Goal: Transaction & Acquisition: Book appointment/travel/reservation

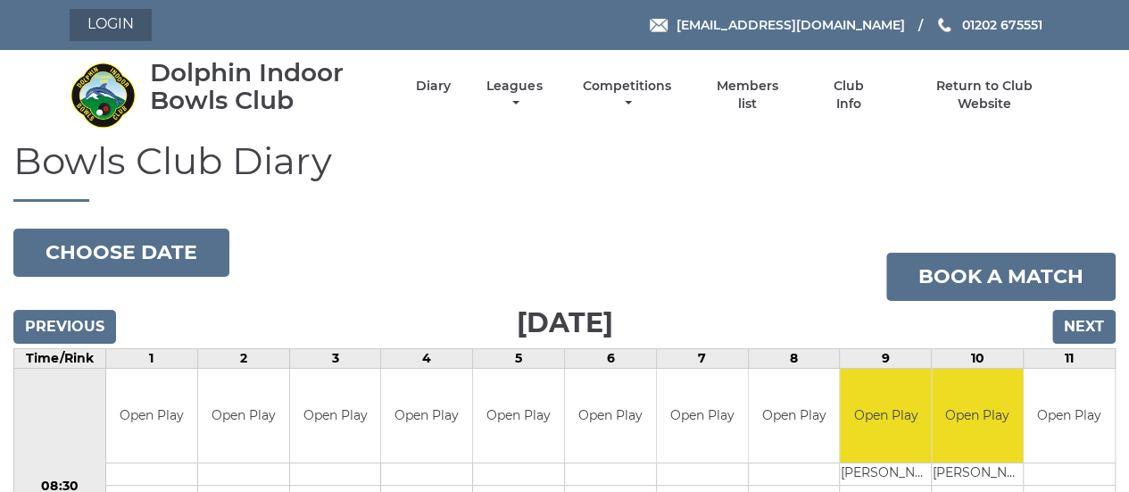
click at [95, 26] on link "Login" at bounding box center [111, 25] width 82 height 32
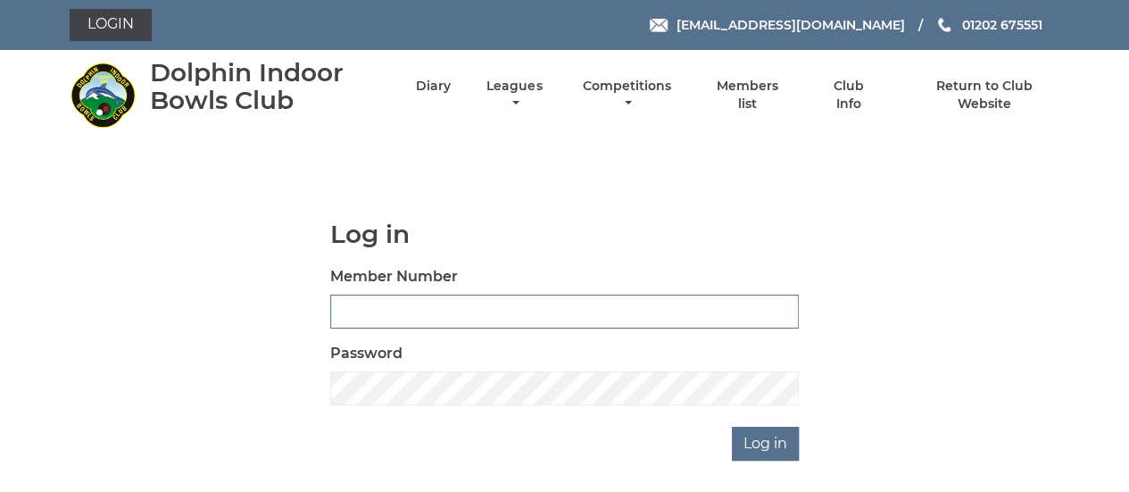
click at [372, 318] on input "Member Number" at bounding box center [564, 311] width 468 height 34
type input "2889"
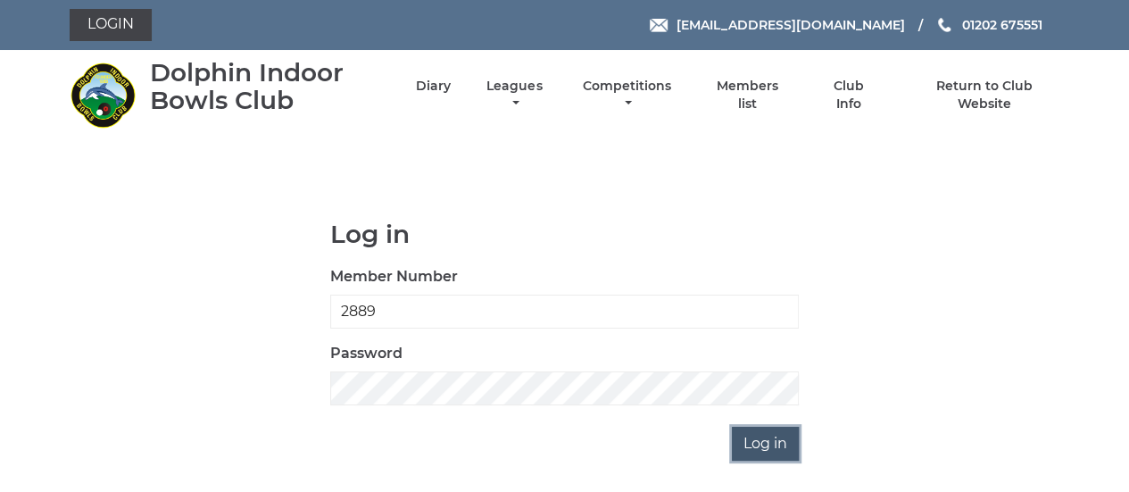
click at [749, 445] on input "Log in" at bounding box center [765, 443] width 67 height 34
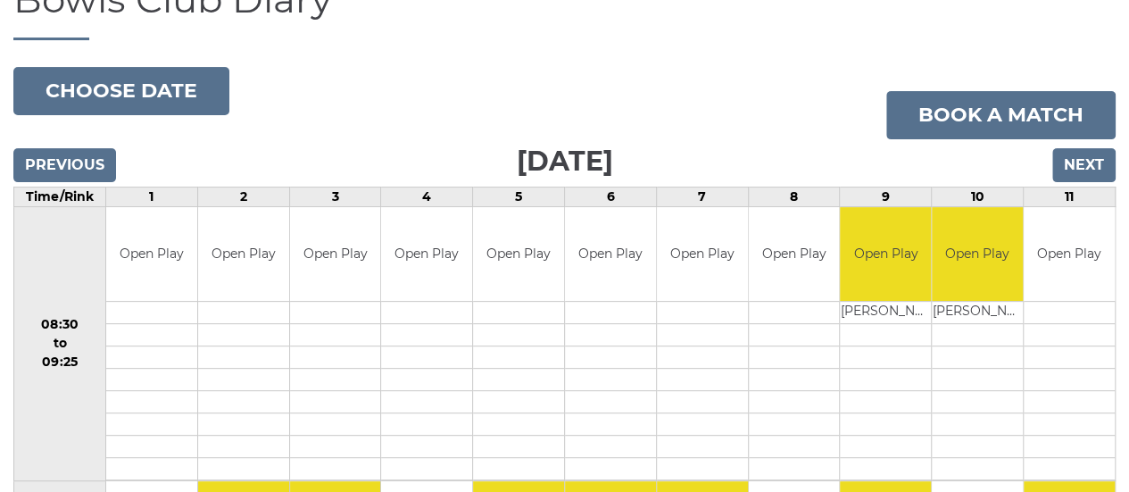
scroll to position [178, 0]
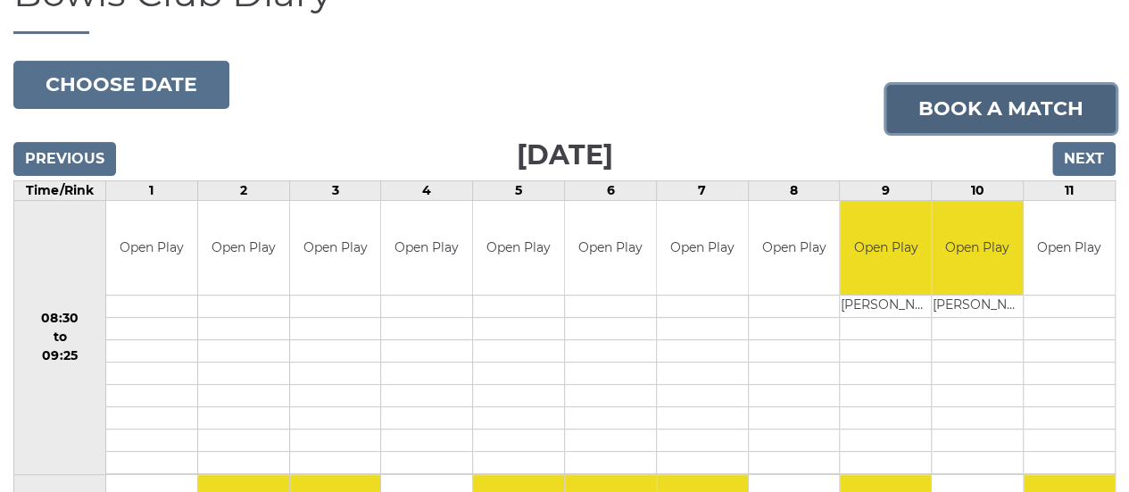
click at [1017, 99] on link "Book a match" at bounding box center [1000, 109] width 229 height 48
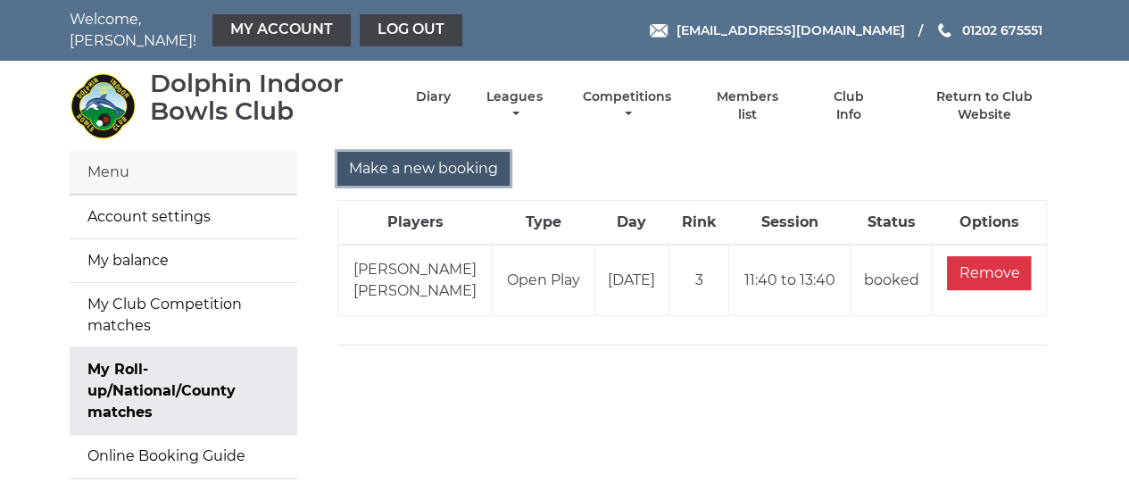
click at [414, 163] on input "Make a new booking" at bounding box center [423, 169] width 172 height 34
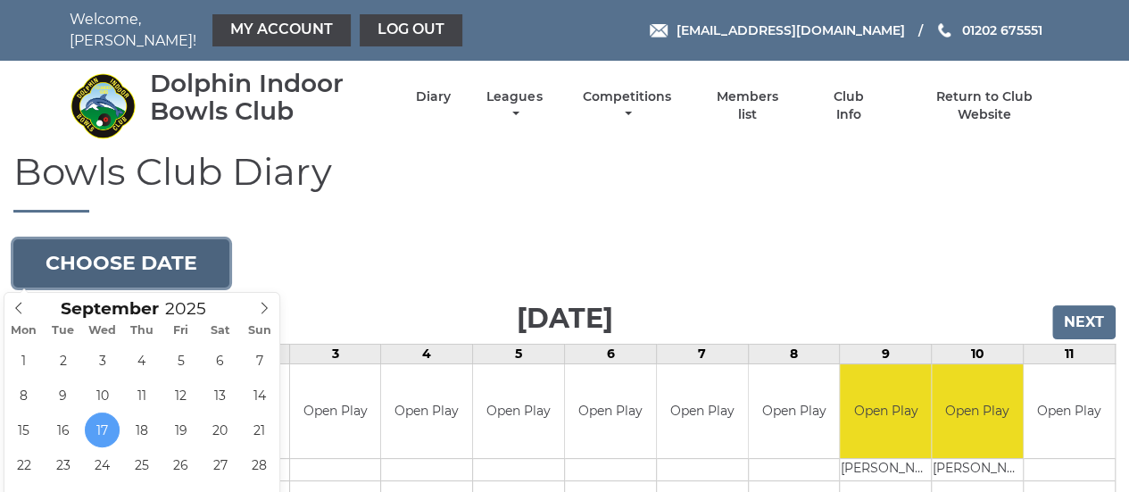
click at [131, 259] on button "Choose date" at bounding box center [121, 263] width 216 height 48
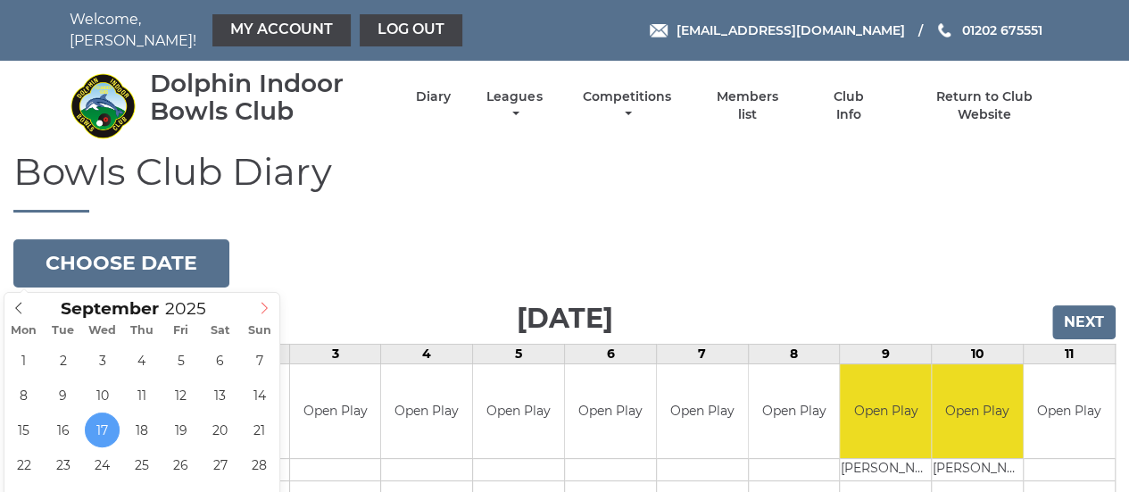
click at [262, 307] on icon at bounding box center [264, 308] width 12 height 12
type input "2025-10-01"
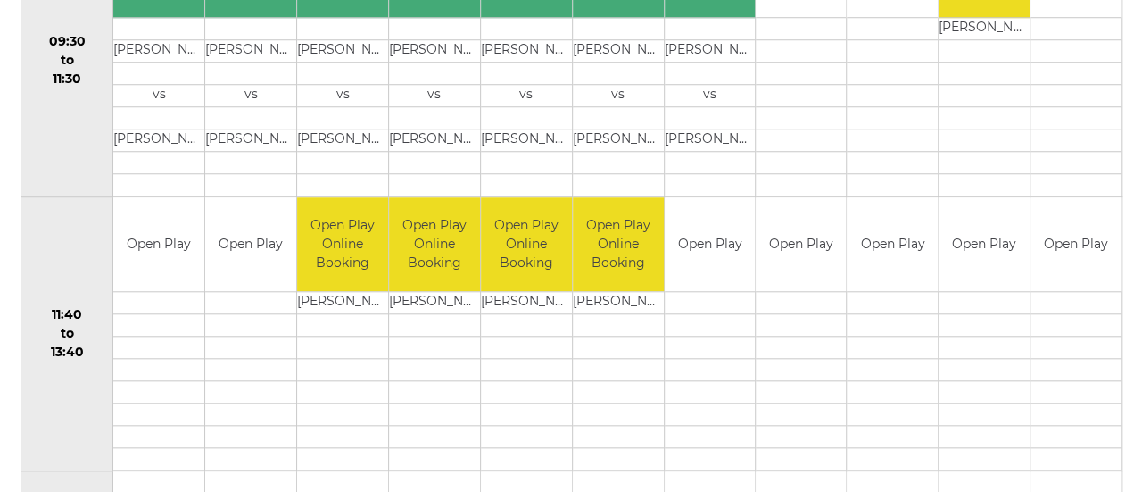
scroll to position [803, 0]
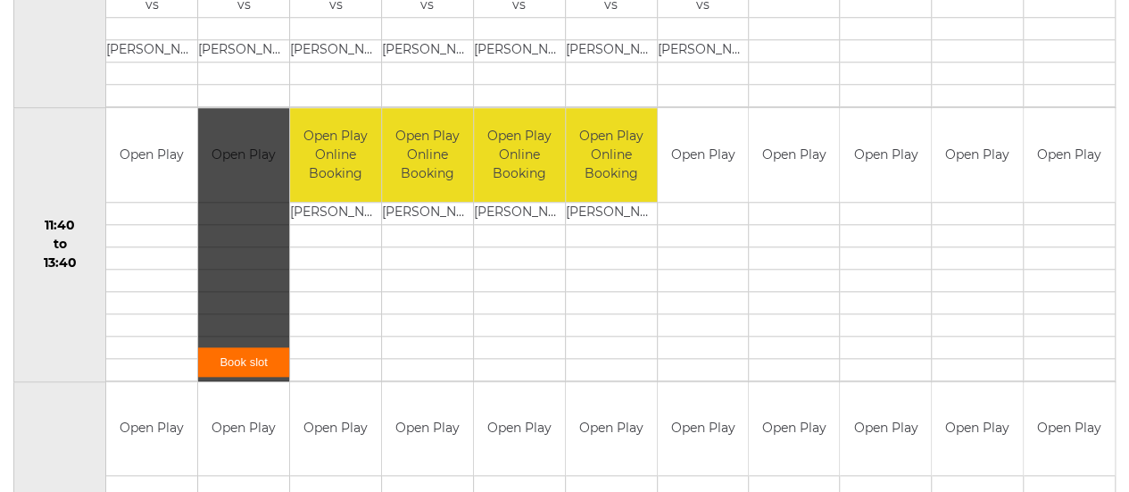
click at [232, 356] on link "Book slot" at bounding box center [243, 361] width 91 height 29
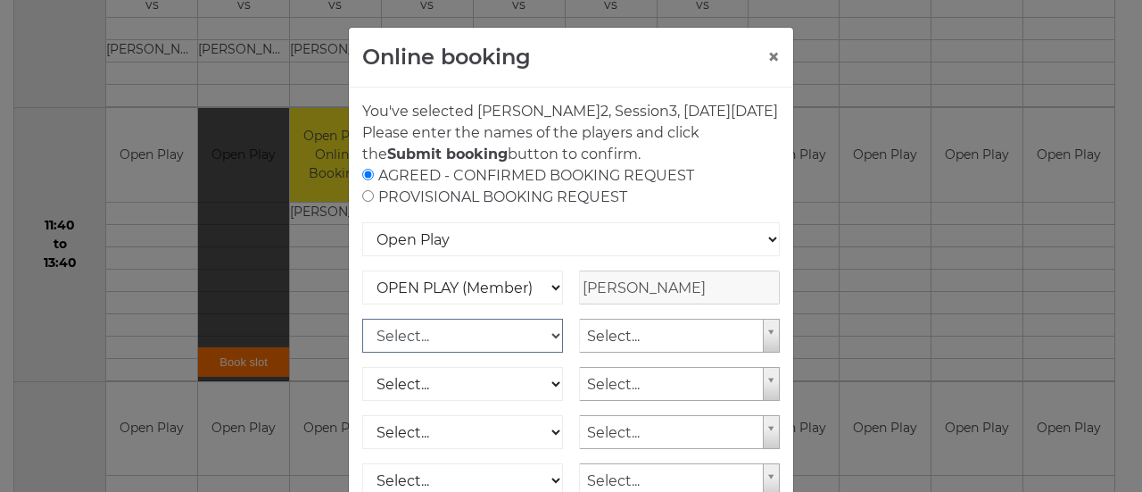
click at [550, 352] on select "Select... OPEN PLAY (Member) OPEN PLAY (Visitor) SPOONS (Member) SPOONS (Visito…" at bounding box center [462, 335] width 201 height 34
select select "1_12"
click at [362, 339] on select "Select... OPEN PLAY (Member) OPEN PLAY (Visitor) SPOONS (Member) SPOONS (Visito…" at bounding box center [462, 335] width 201 height 34
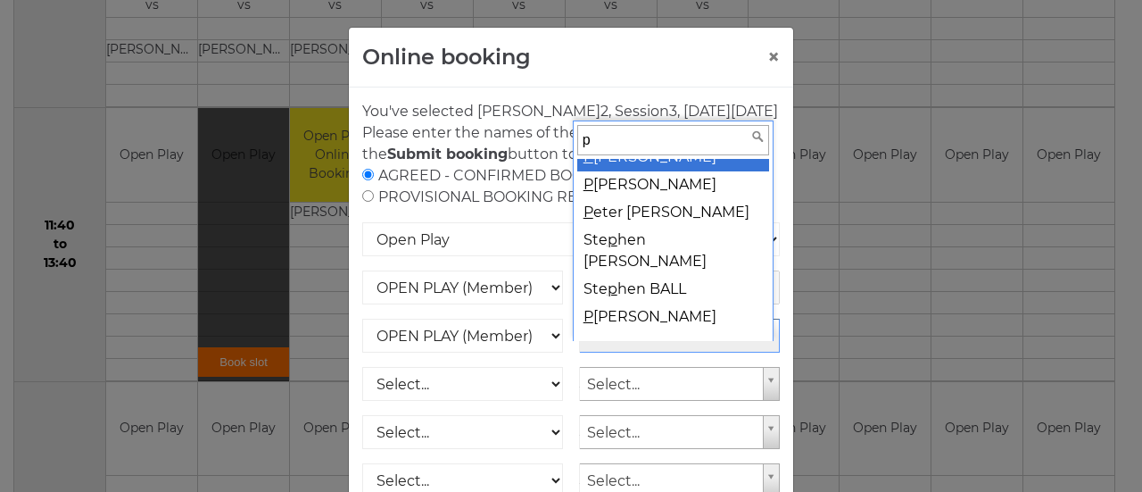
scroll to position [0, 0]
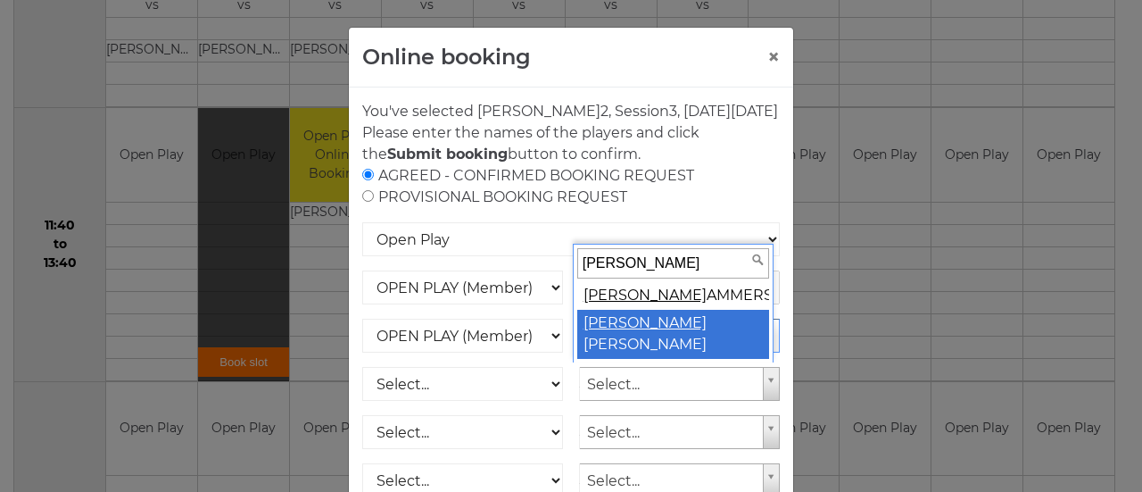
type input "peter h"
select select "776"
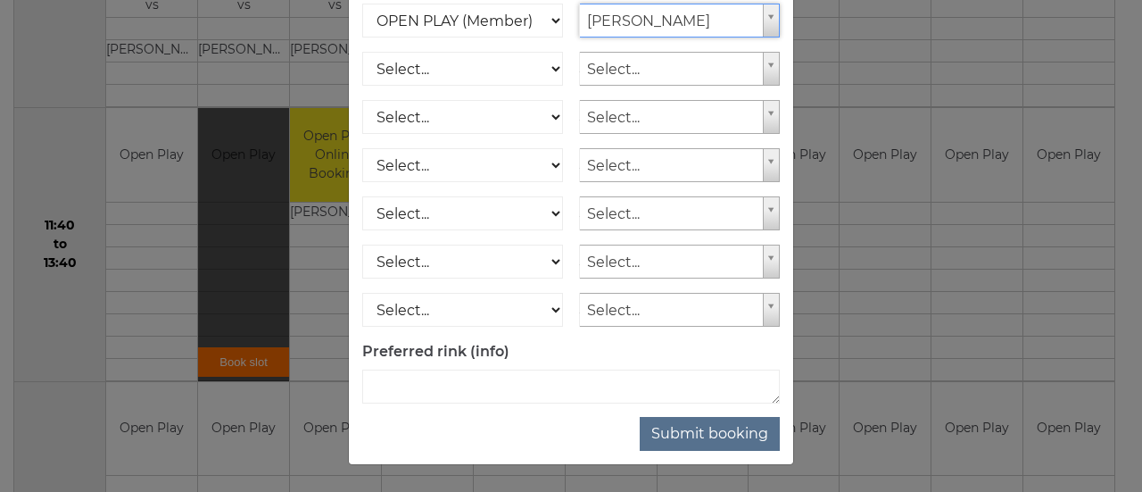
scroll to position [335, 0]
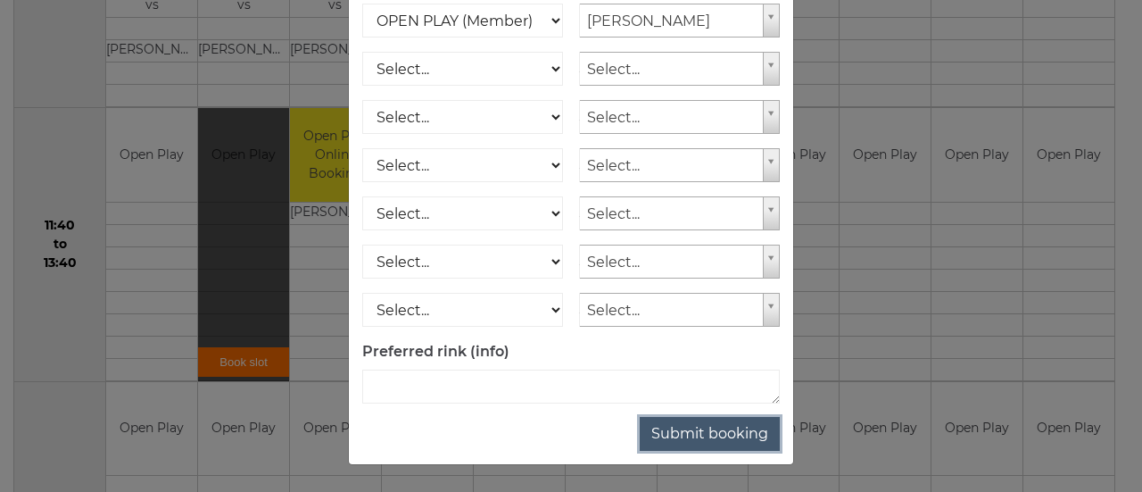
click at [714, 426] on button "Submit booking" at bounding box center [710, 434] width 140 height 34
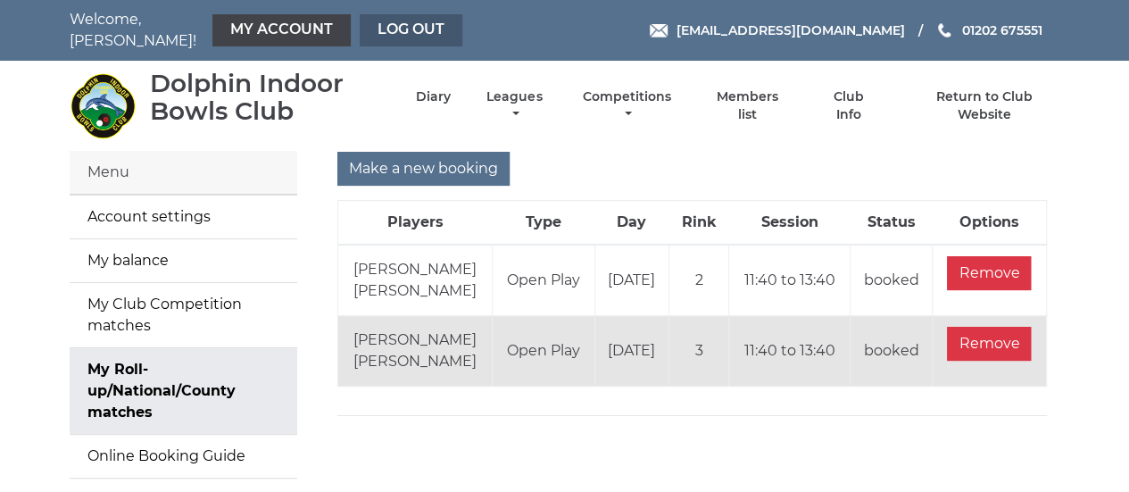
click at [412, 25] on link "Log out" at bounding box center [411, 30] width 103 height 32
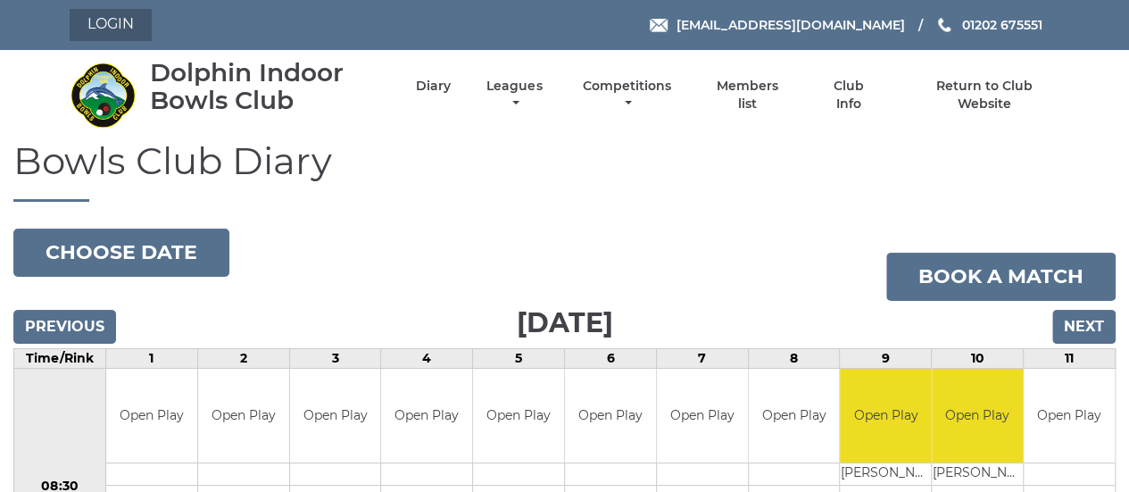
click at [115, 21] on link "Login" at bounding box center [111, 25] width 82 height 32
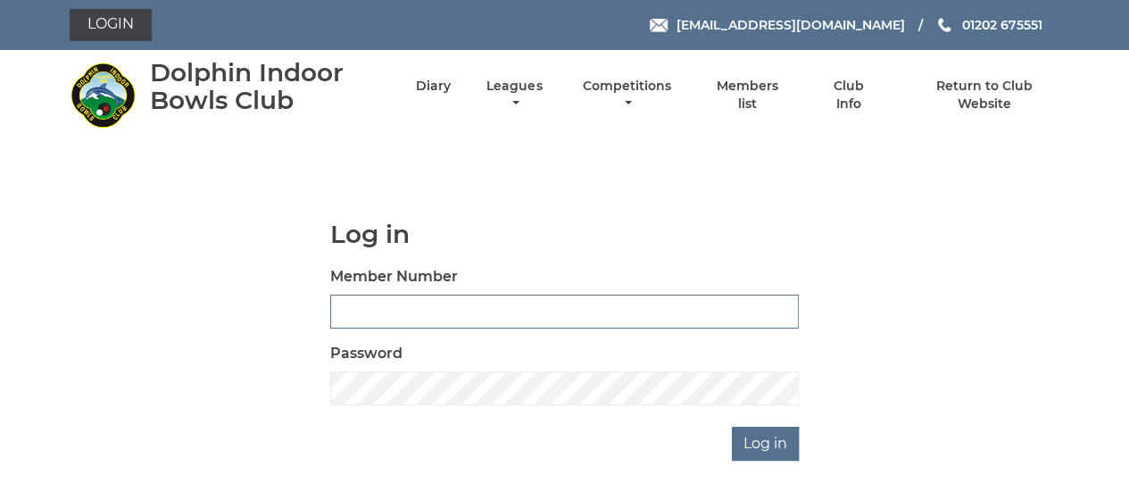
click at [416, 302] on input "Member Number" at bounding box center [564, 311] width 468 height 34
type input "2889"
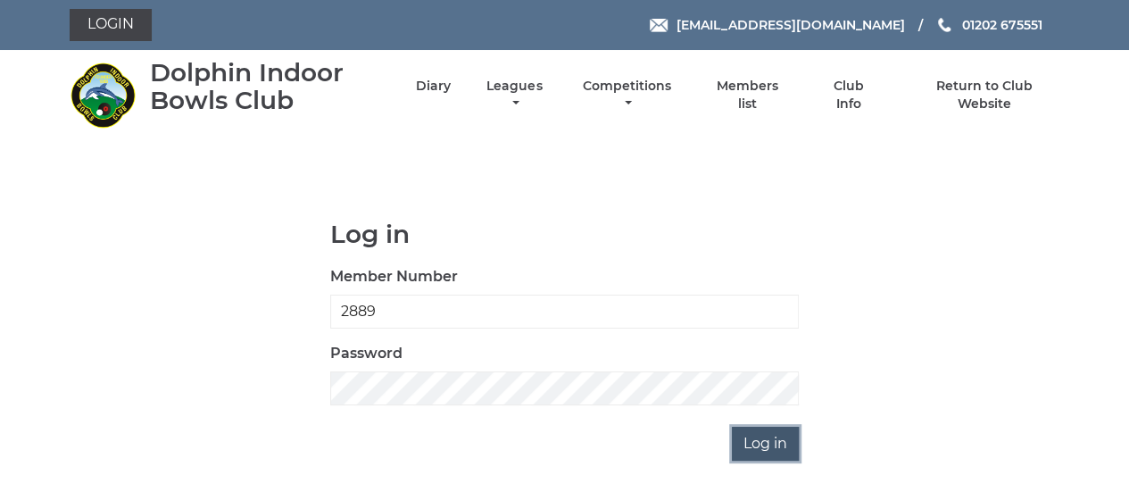
click at [759, 442] on input "Log in" at bounding box center [765, 443] width 67 height 34
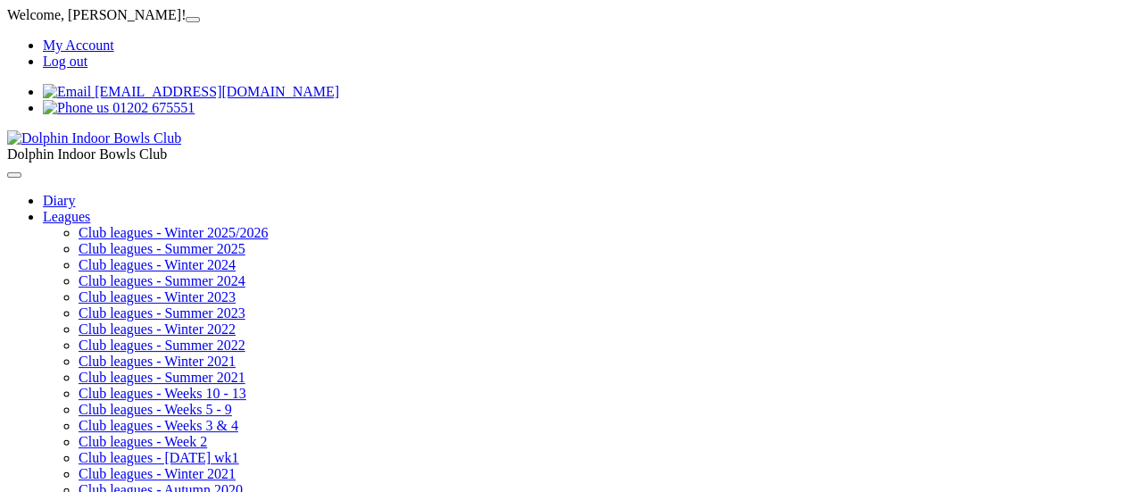
click at [114, 37] on link "My Account" at bounding box center [78, 44] width 71 height 15
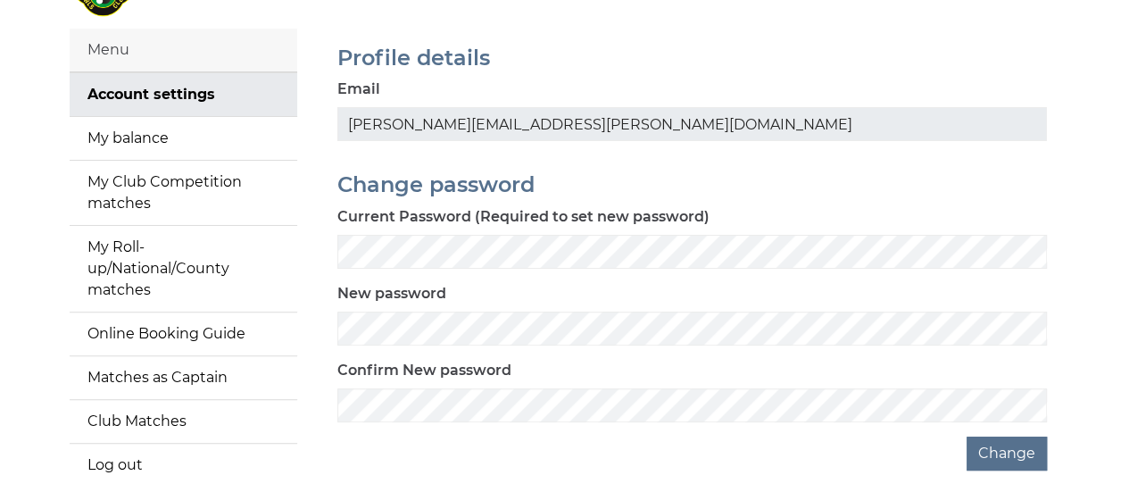
scroll to position [178, 0]
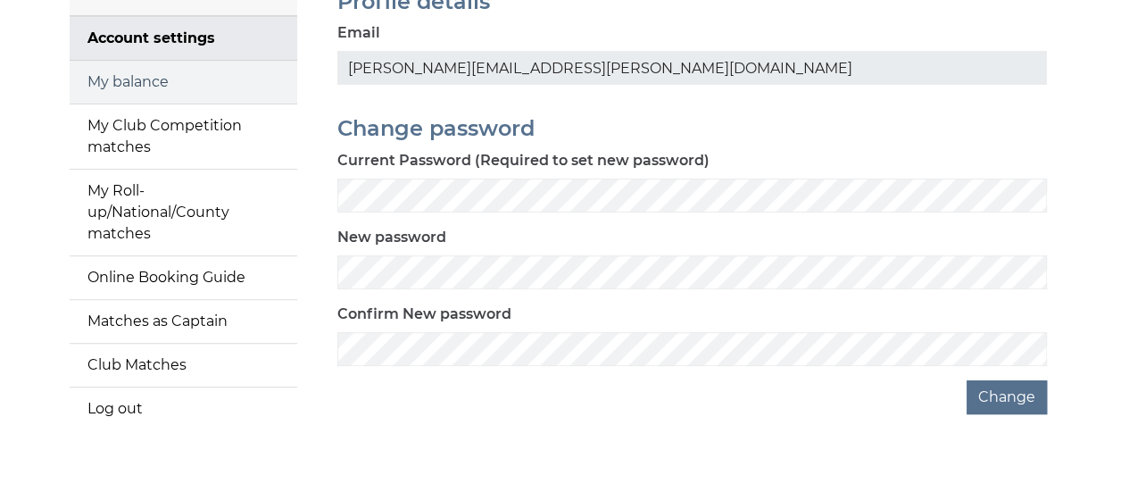
click at [139, 78] on link "My balance" at bounding box center [183, 82] width 227 height 43
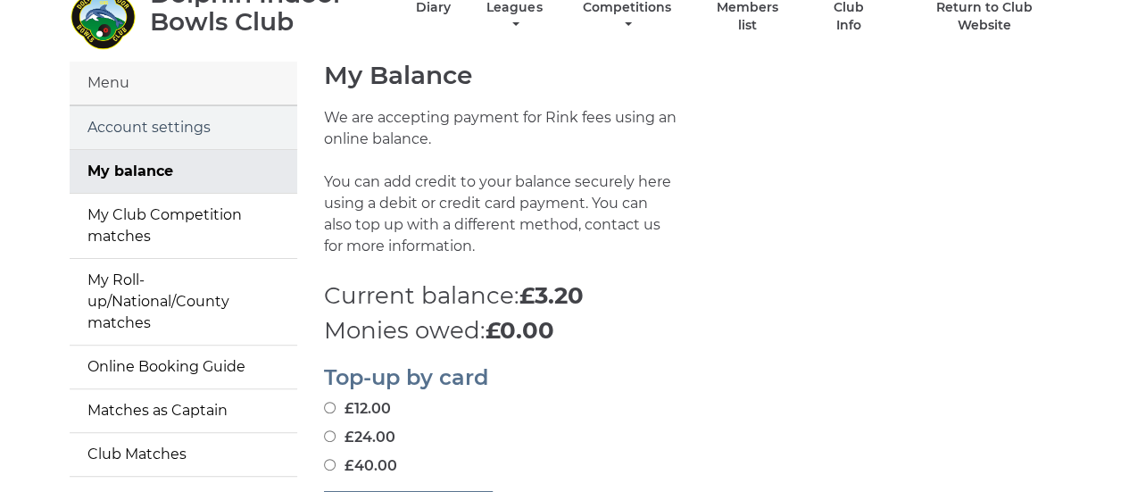
scroll to position [178, 0]
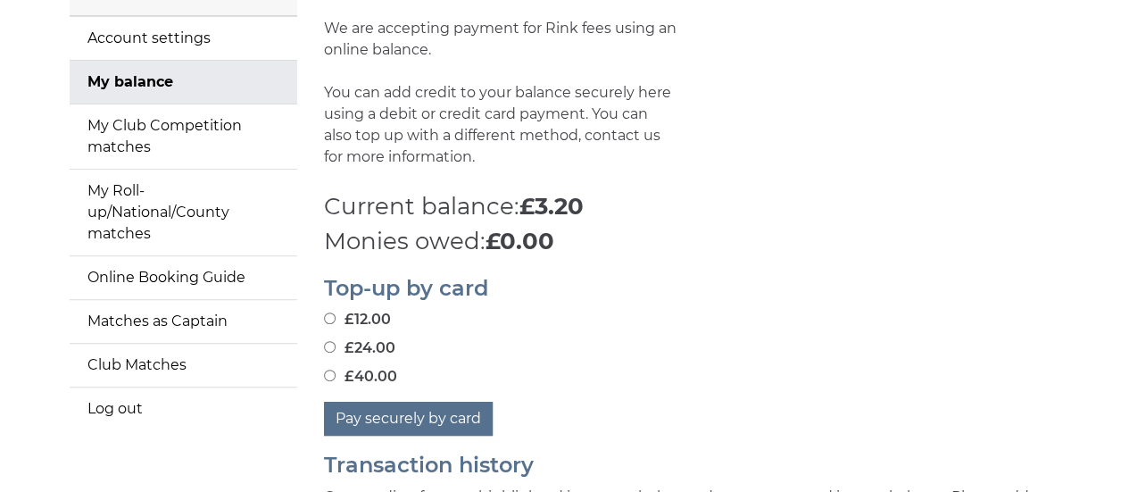
click at [327, 374] on input "£40.00" at bounding box center [330, 375] width 12 height 12
radio input "true"
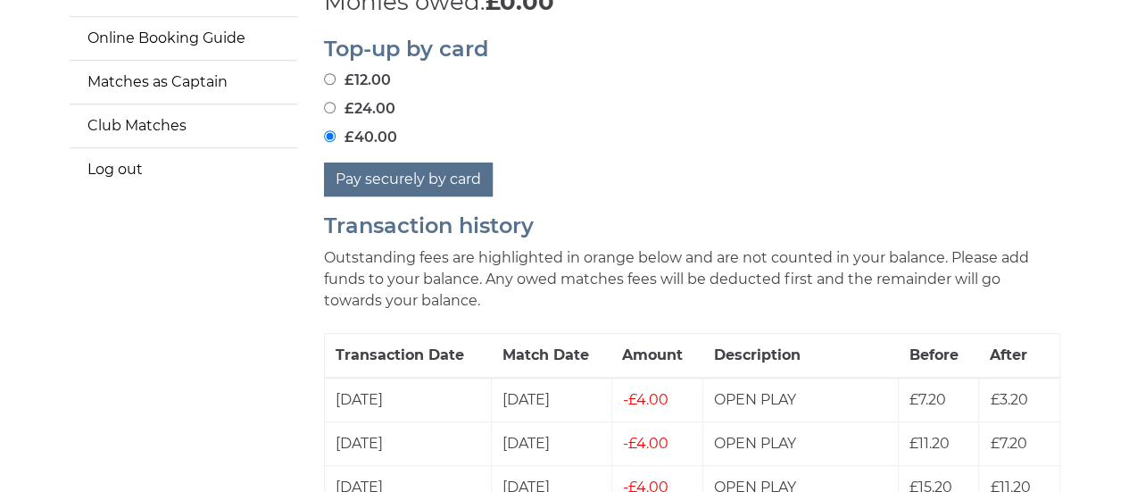
scroll to position [446, 0]
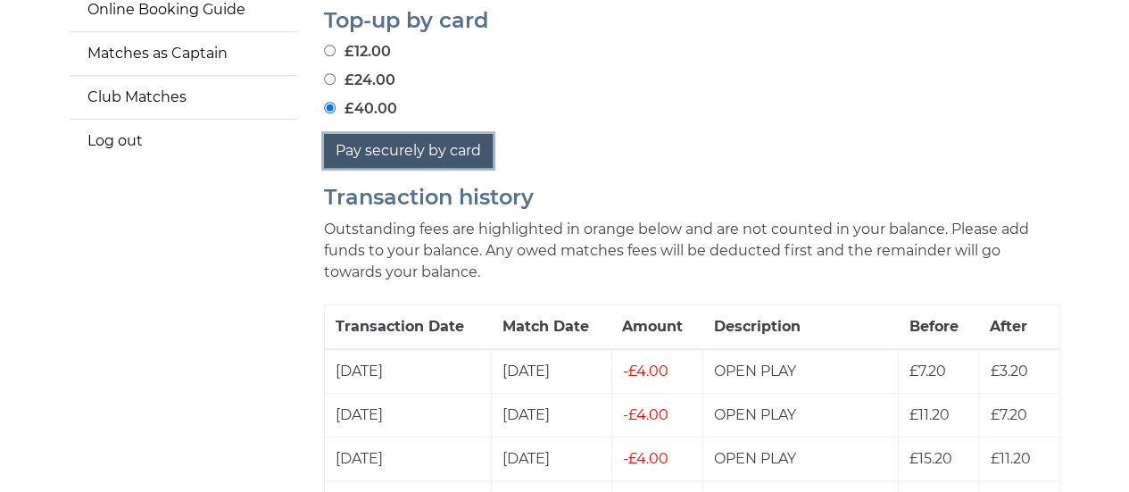
click at [396, 145] on button "Pay securely by card" at bounding box center [408, 151] width 169 height 34
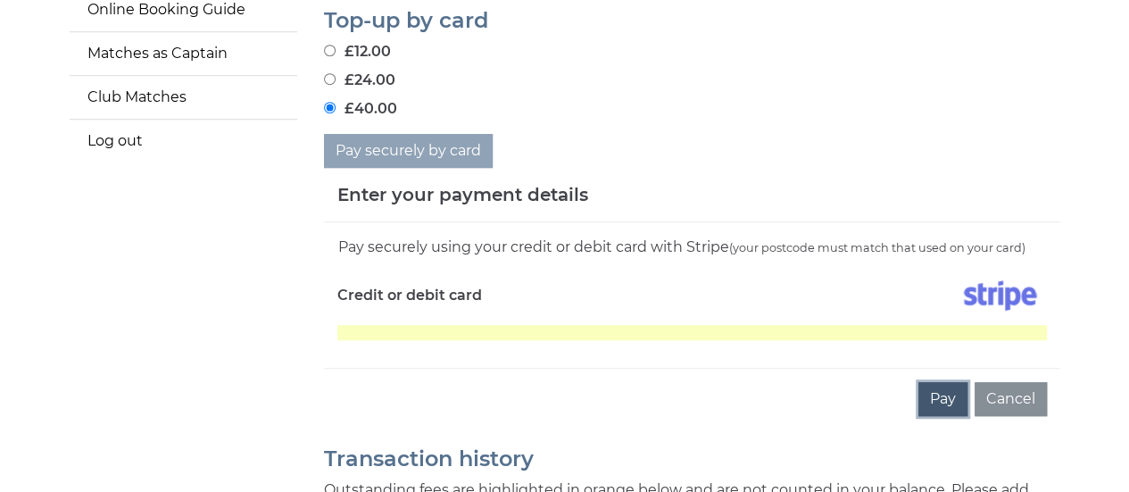
click at [946, 399] on button "Pay" at bounding box center [942, 399] width 49 height 34
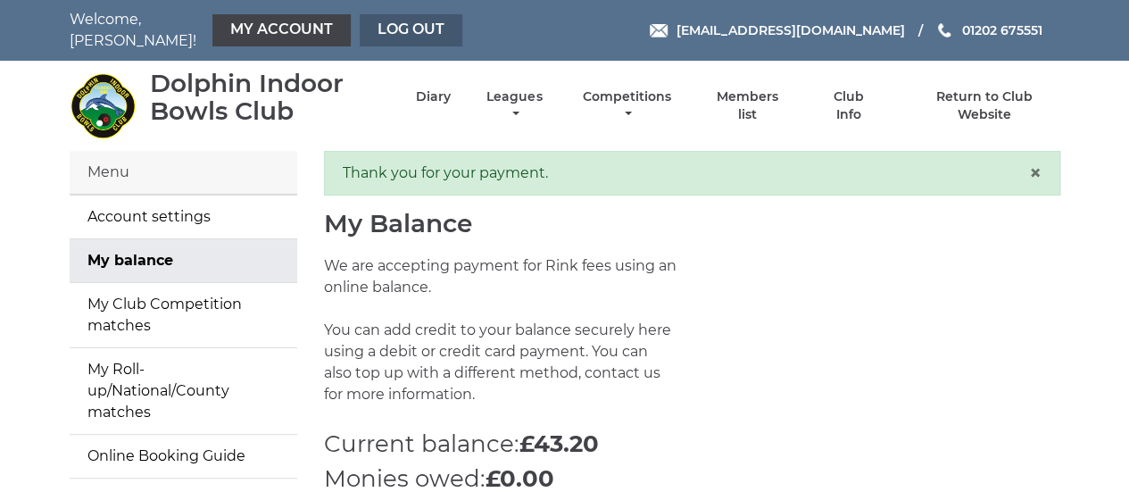
click at [421, 30] on link "Log out" at bounding box center [411, 30] width 103 height 32
